Goal: Task Accomplishment & Management: Use online tool/utility

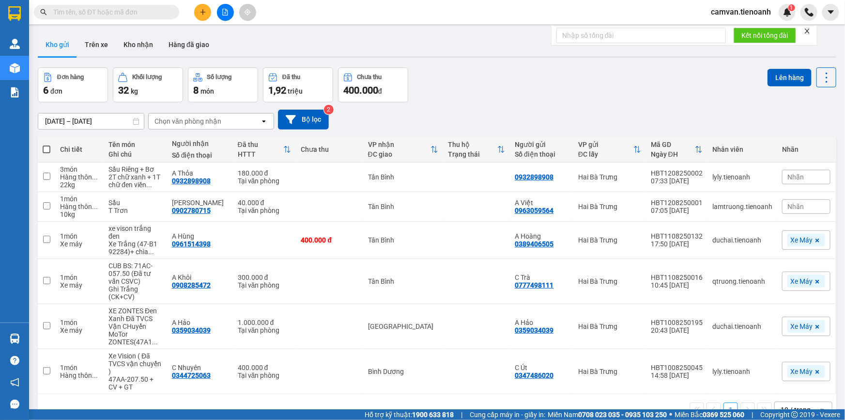
click at [102, 14] on input "text" at bounding box center [110, 12] width 114 height 11
paste input "0974350500"
type input "0974350500"
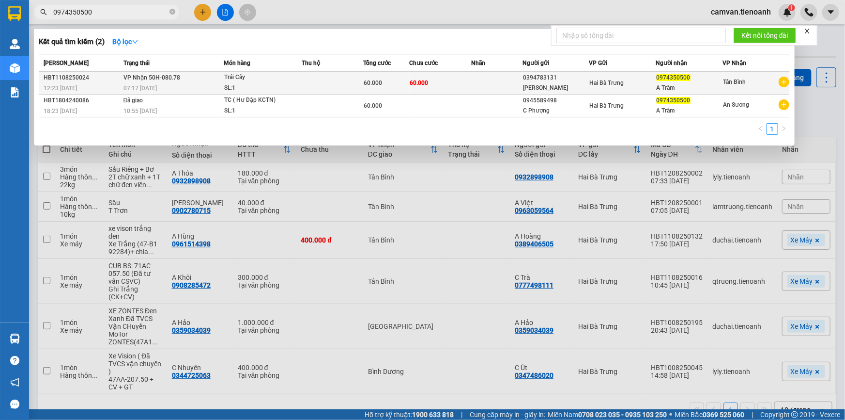
click at [175, 74] on span "VP Nhận 50H-080.78" at bounding box center [152, 77] width 57 height 7
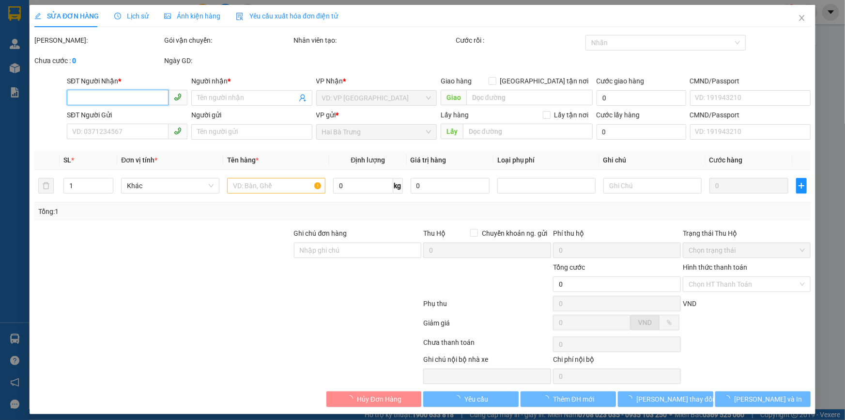
type input "0974350500"
type input "A Trâm"
type input "0394783131"
type input "[PERSON_NAME]"
type input "60.000"
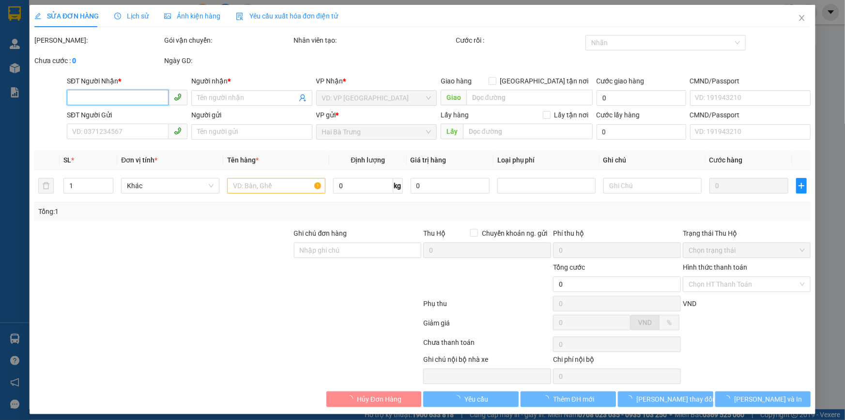
type input "60.000"
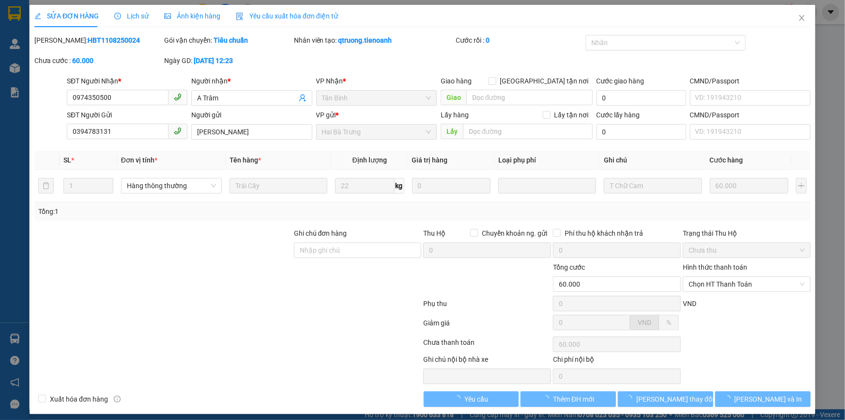
click at [134, 19] on span "Lịch sử" at bounding box center [131, 16] width 34 height 8
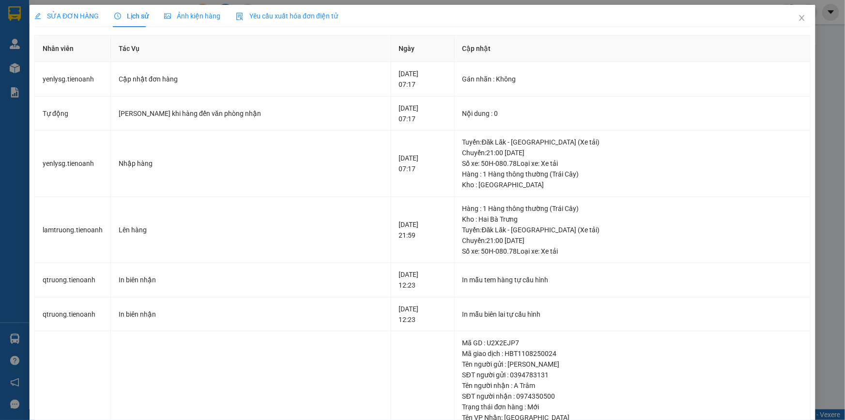
click at [76, 15] on span "SỬA ĐƠN HÀNG" at bounding box center [66, 16] width 64 height 8
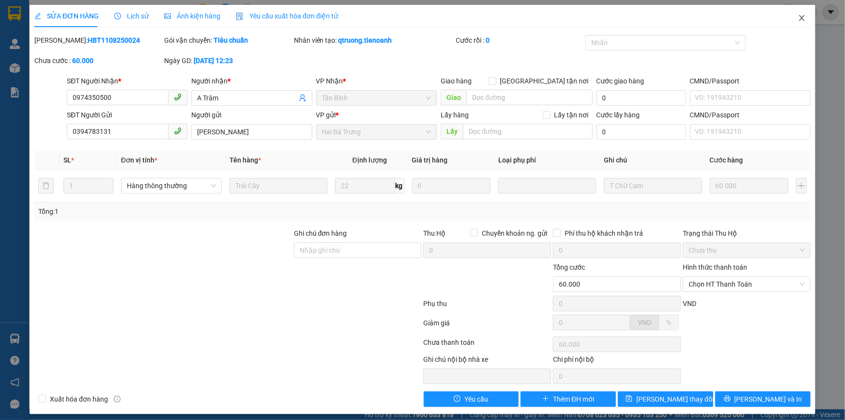
click at [790, 18] on span "Close" at bounding box center [802, 18] width 27 height 27
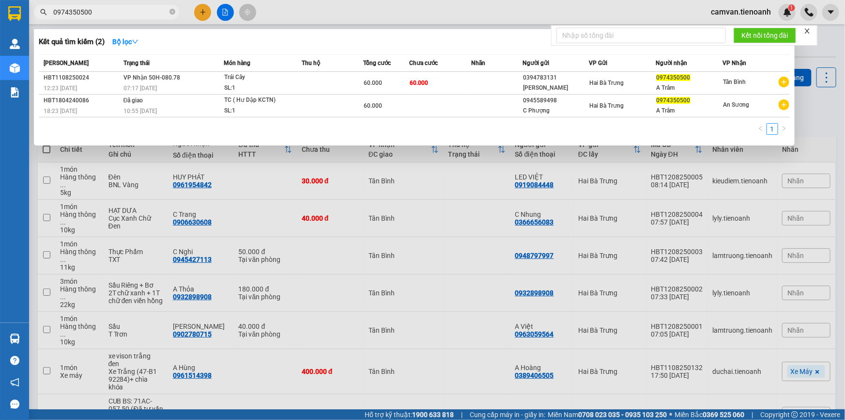
click at [91, 14] on input "0974350500" at bounding box center [110, 12] width 114 height 11
paste input "3958547"
type input "0973958547"
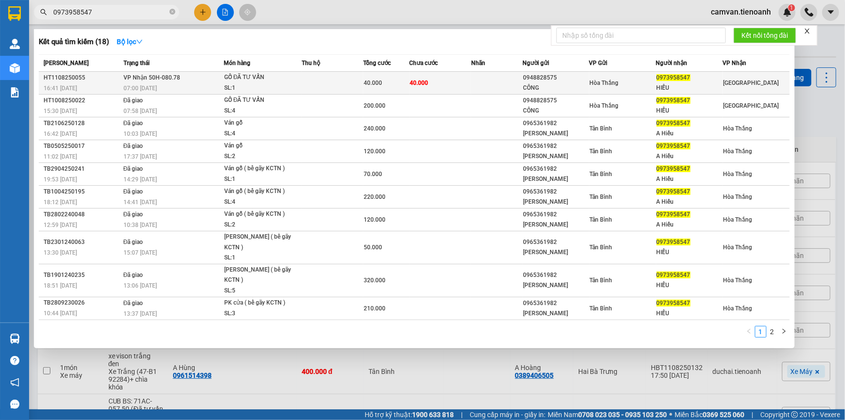
click at [171, 75] on span "VP Nhận 50H-080.78" at bounding box center [152, 77] width 57 height 7
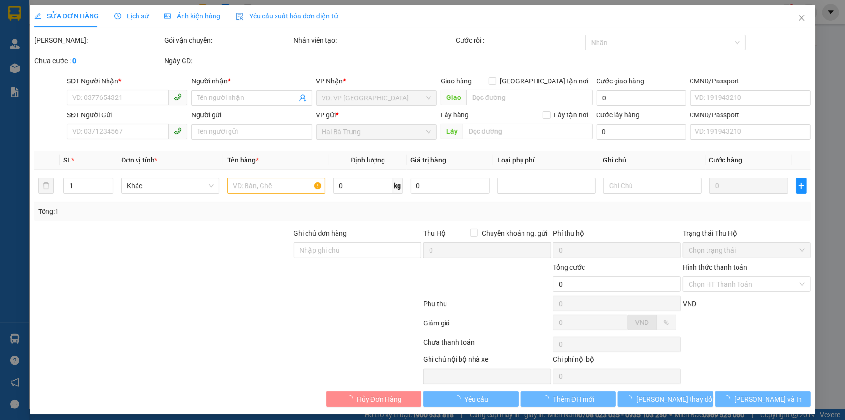
type input "0973958547"
type input "HIẾU"
type input "0948828575"
type input "CÔNG"
type input "40.000"
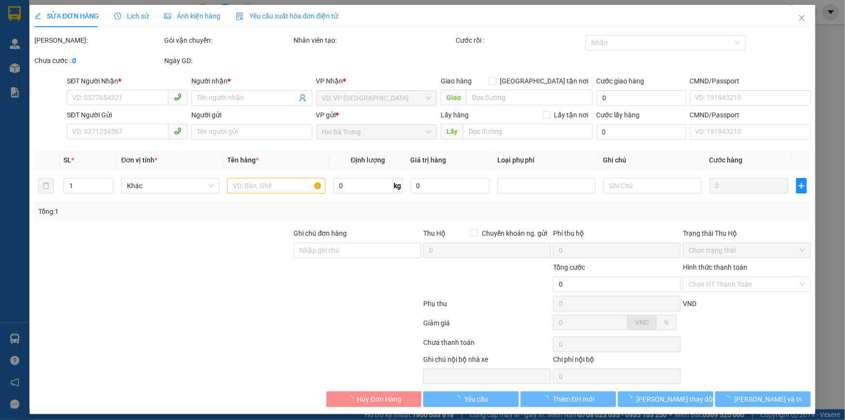
type input "40.000"
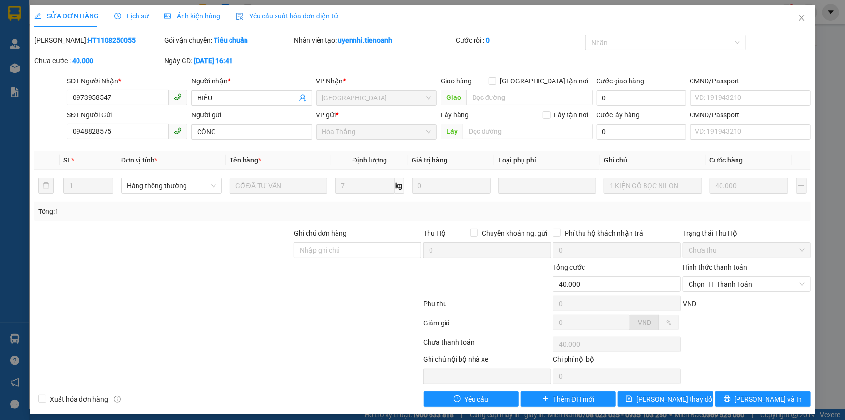
click at [149, 22] on div "SỬA ĐƠN HÀNG Lịch sử Ảnh kiện hàng Yêu cầu xuất hóa đơn điện tử" at bounding box center [186, 16] width 304 height 22
click at [150, 18] on div "SỬA ĐƠN HÀNG Lịch sử Ảnh kiện hàng Yêu cầu xuất hóa đơn điện tử" at bounding box center [186, 16] width 304 height 22
click at [140, 19] on span "Lịch sử" at bounding box center [131, 16] width 34 height 8
